Goal: Task Accomplishment & Management: Manage account settings

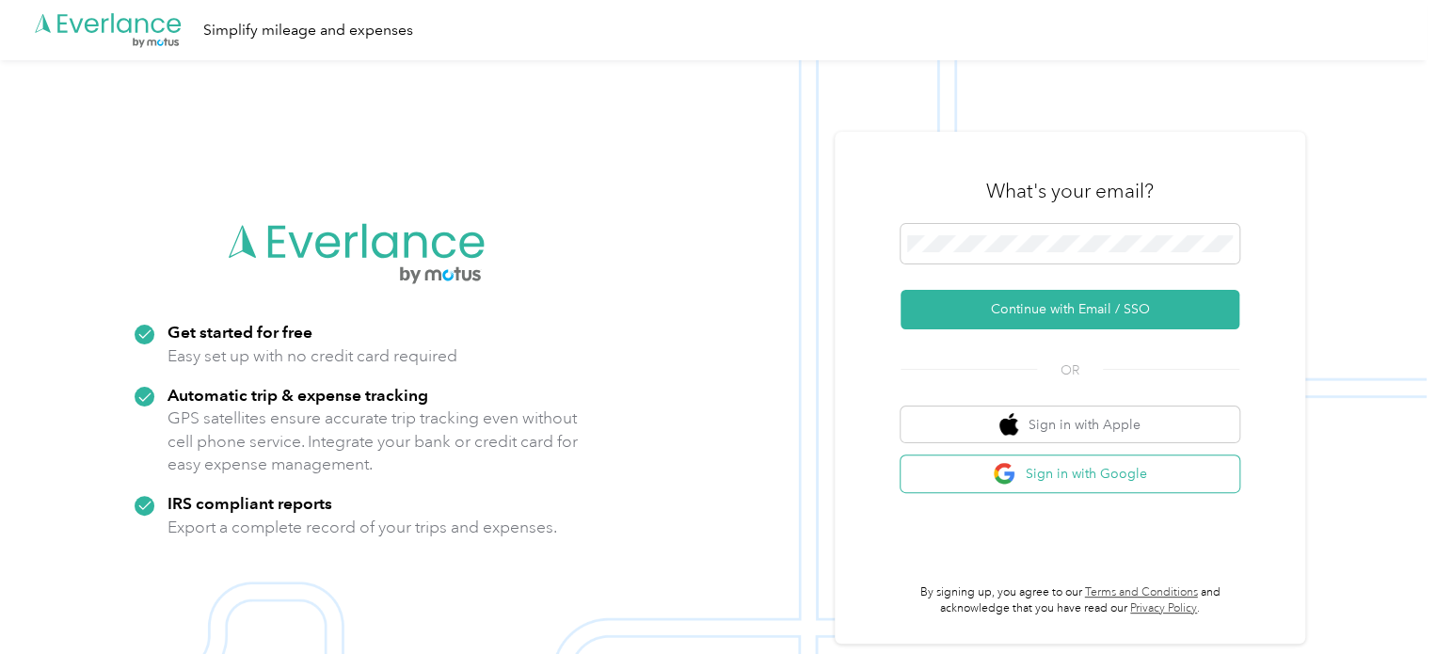
click at [1027, 474] on button "Sign in with Google" at bounding box center [1069, 473] width 339 height 37
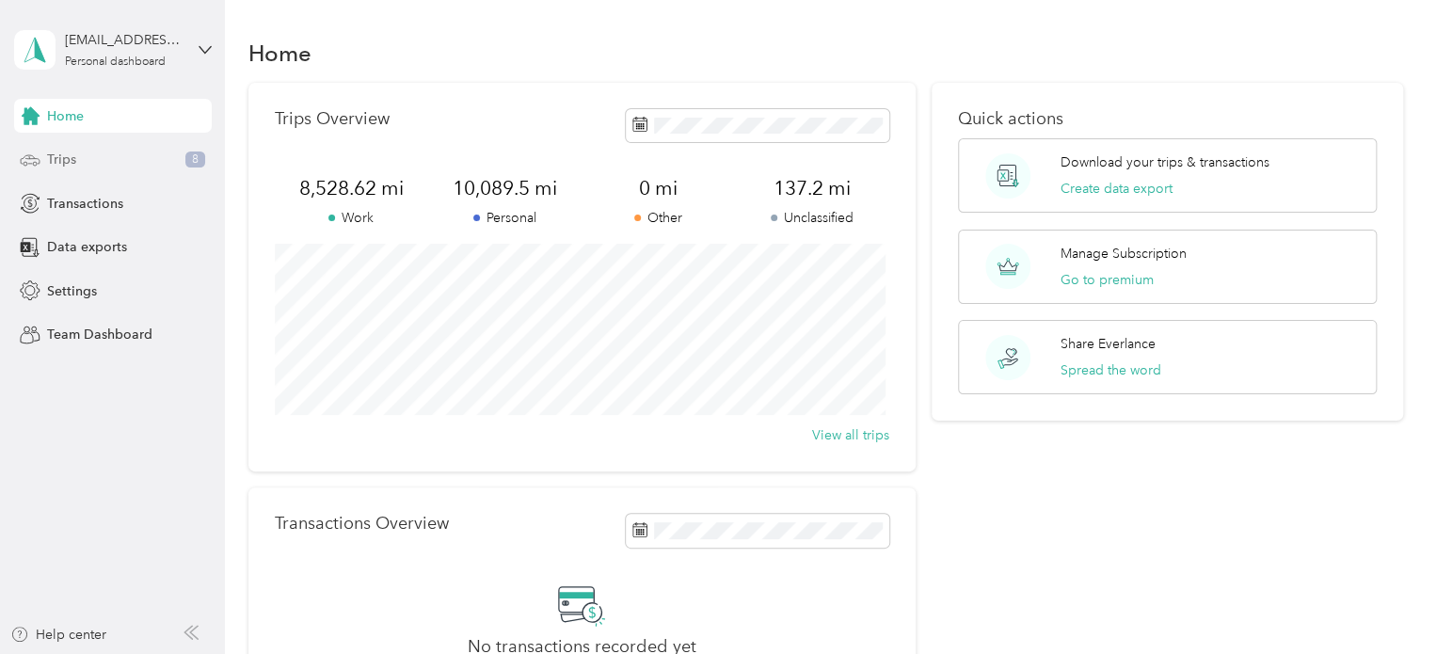
click at [105, 154] on div "Trips 8" at bounding box center [113, 160] width 198 height 34
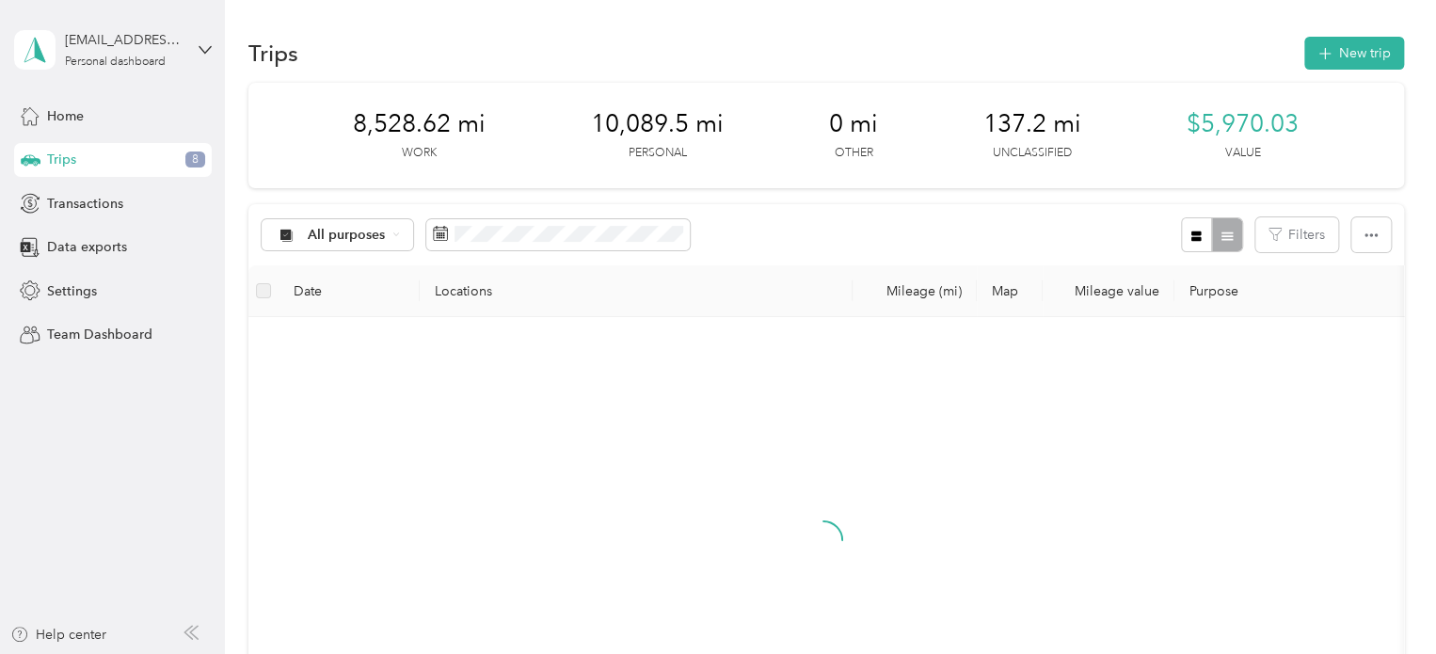
click at [342, 251] on div "All purposes Filters" at bounding box center [825, 234] width 1155 height 61
click at [345, 240] on span "All purposes" at bounding box center [347, 235] width 78 height 13
click at [346, 300] on span "Unclassified" at bounding box center [353, 302] width 91 height 20
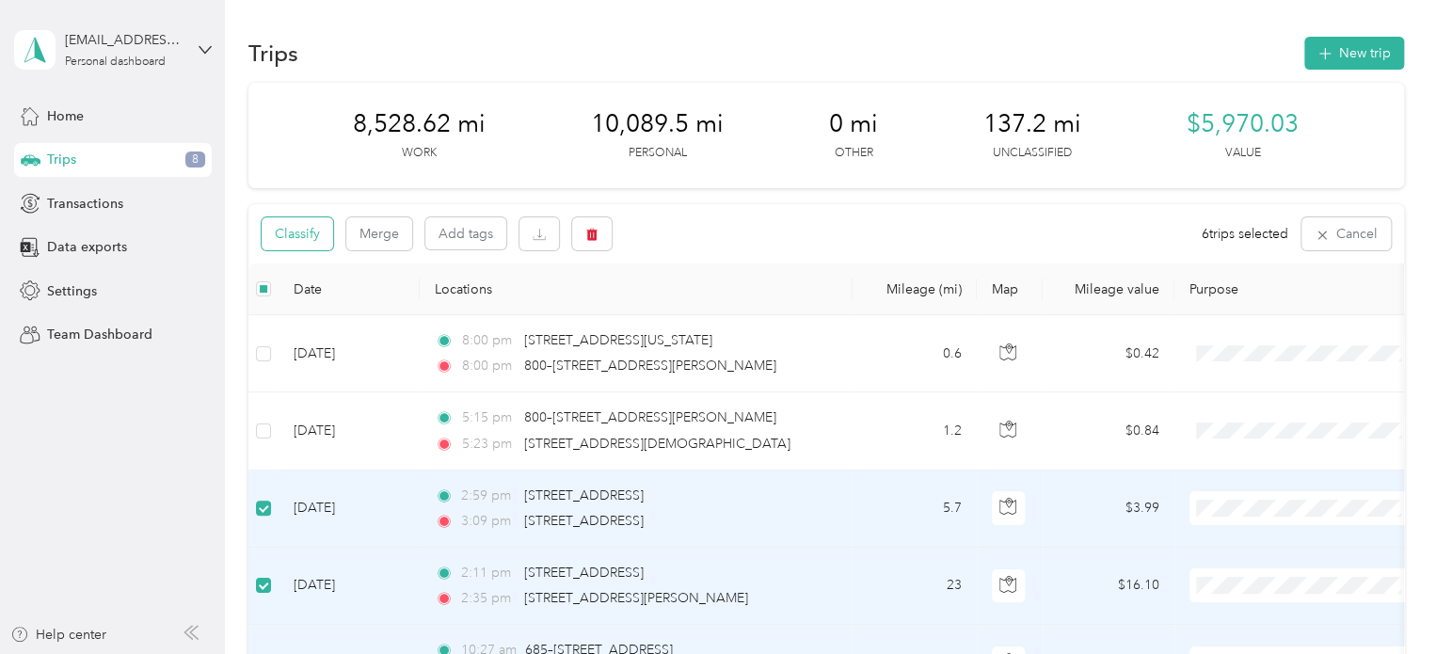
click at [294, 225] on button "Classify" at bounding box center [298, 233] width 72 height 33
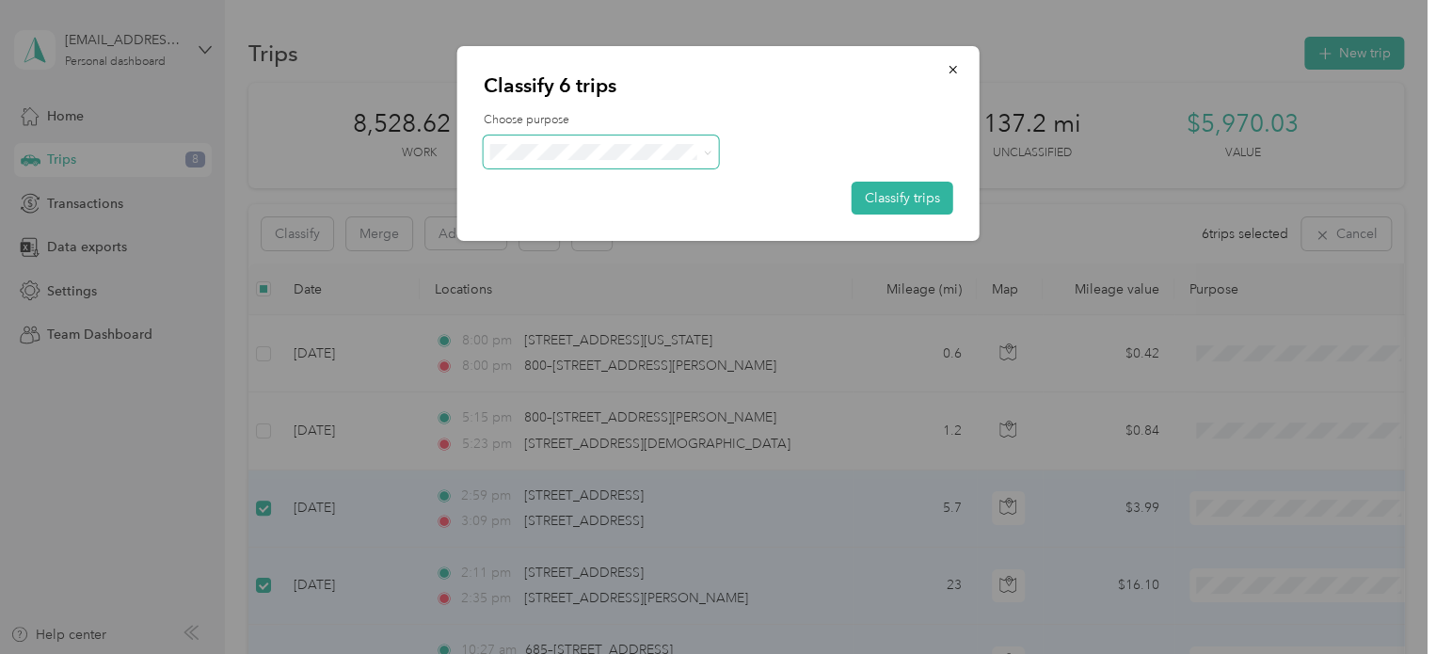
click at [588, 139] on span at bounding box center [601, 151] width 235 height 33
click at [590, 353] on li "CollegeSavers" at bounding box center [600, 351] width 235 height 33
click at [893, 199] on button "Classify trips" at bounding box center [902, 198] width 102 height 33
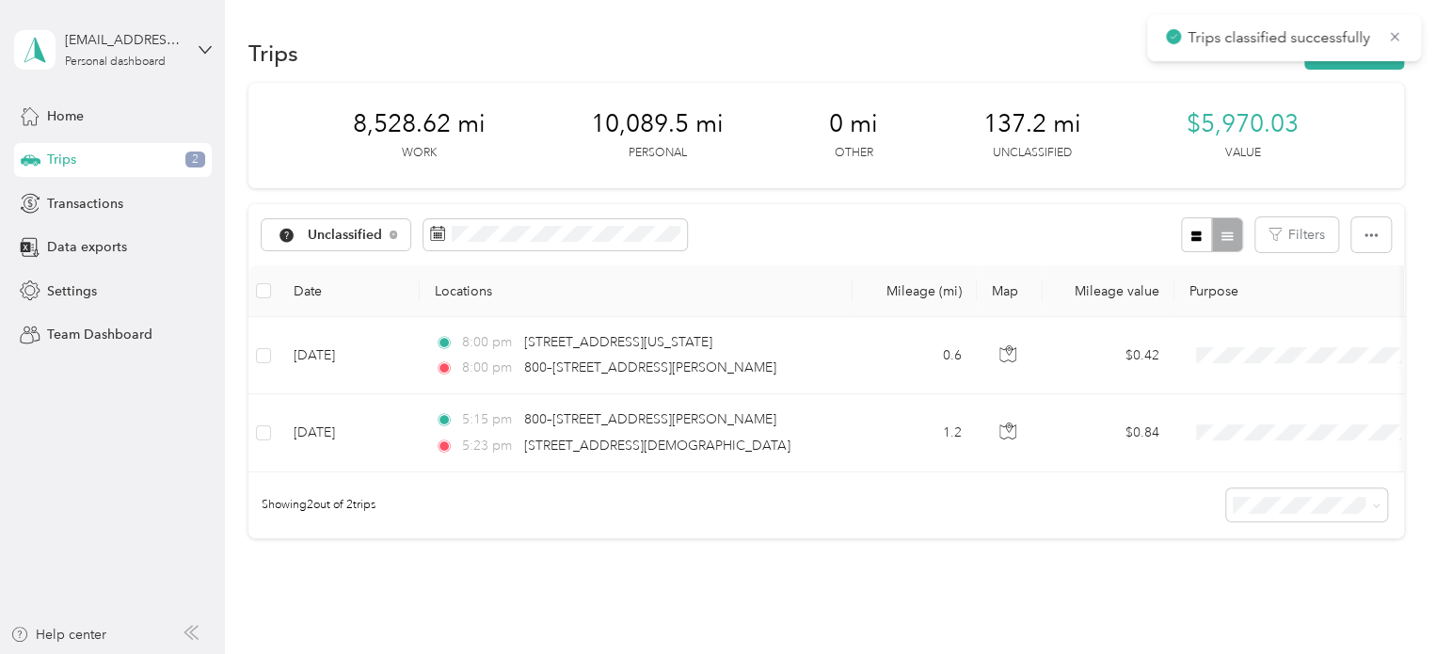
click at [256, 305] on th at bounding box center [263, 291] width 30 height 52
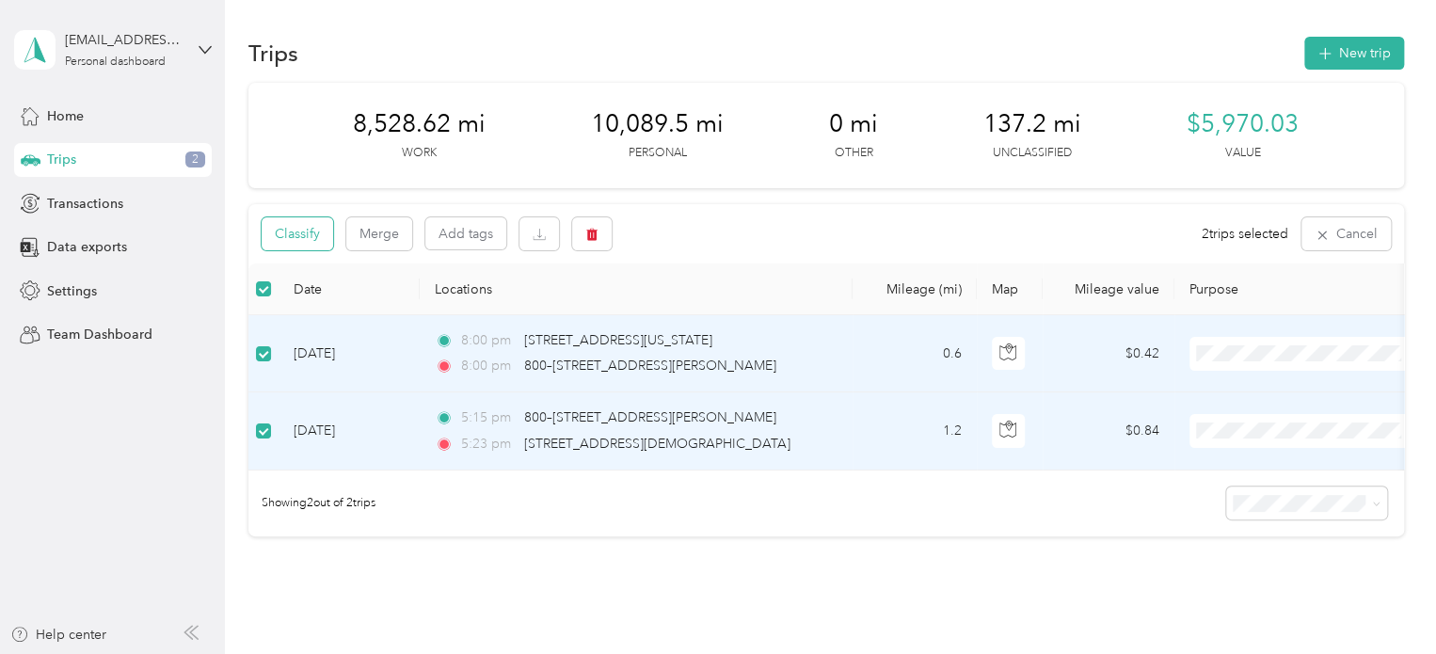
click at [315, 231] on button "Classify" at bounding box center [298, 233] width 72 height 33
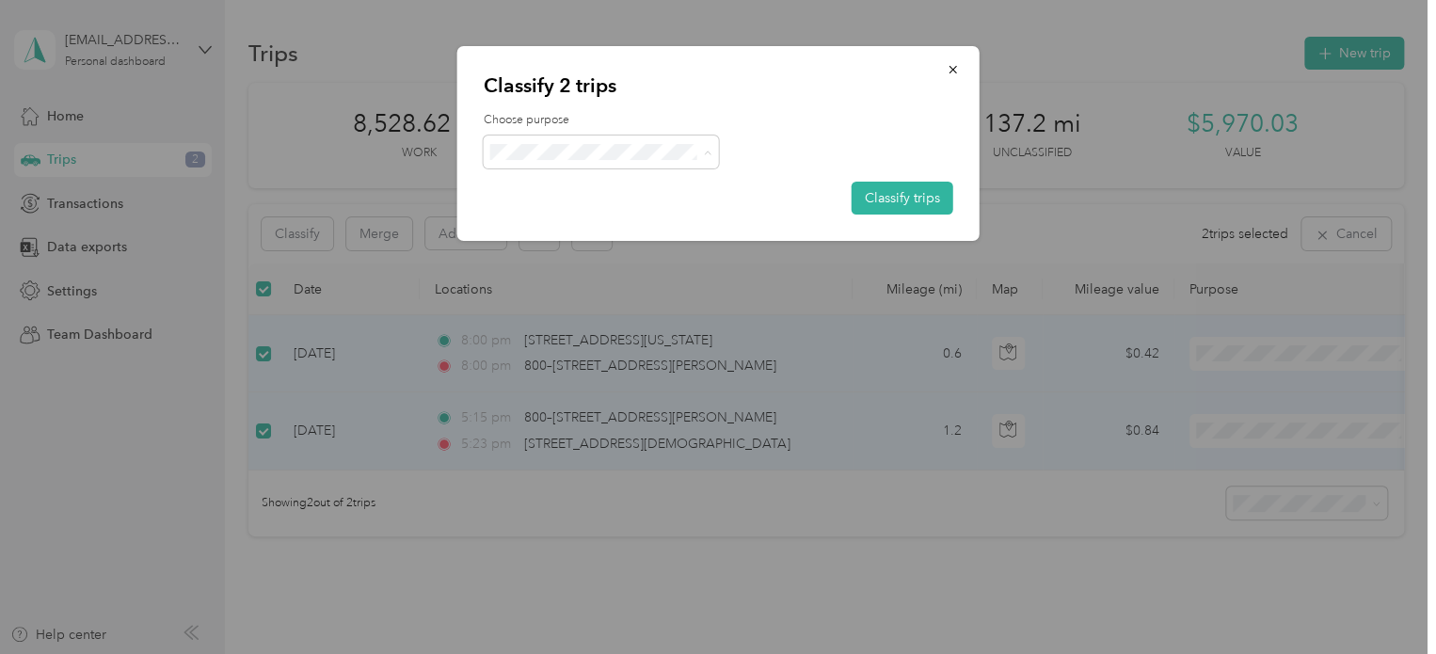
click at [620, 232] on ol "Work Personal CS Box truck AllState [GEOGRAPHIC_DATA] Other Real Estate Other C…" at bounding box center [600, 301] width 235 height 263
click at [583, 222] on li "Personal" at bounding box center [600, 210] width 235 height 33
click at [930, 210] on button "Classify trips" at bounding box center [902, 198] width 102 height 33
